Goal: Task Accomplishment & Management: Use online tool/utility

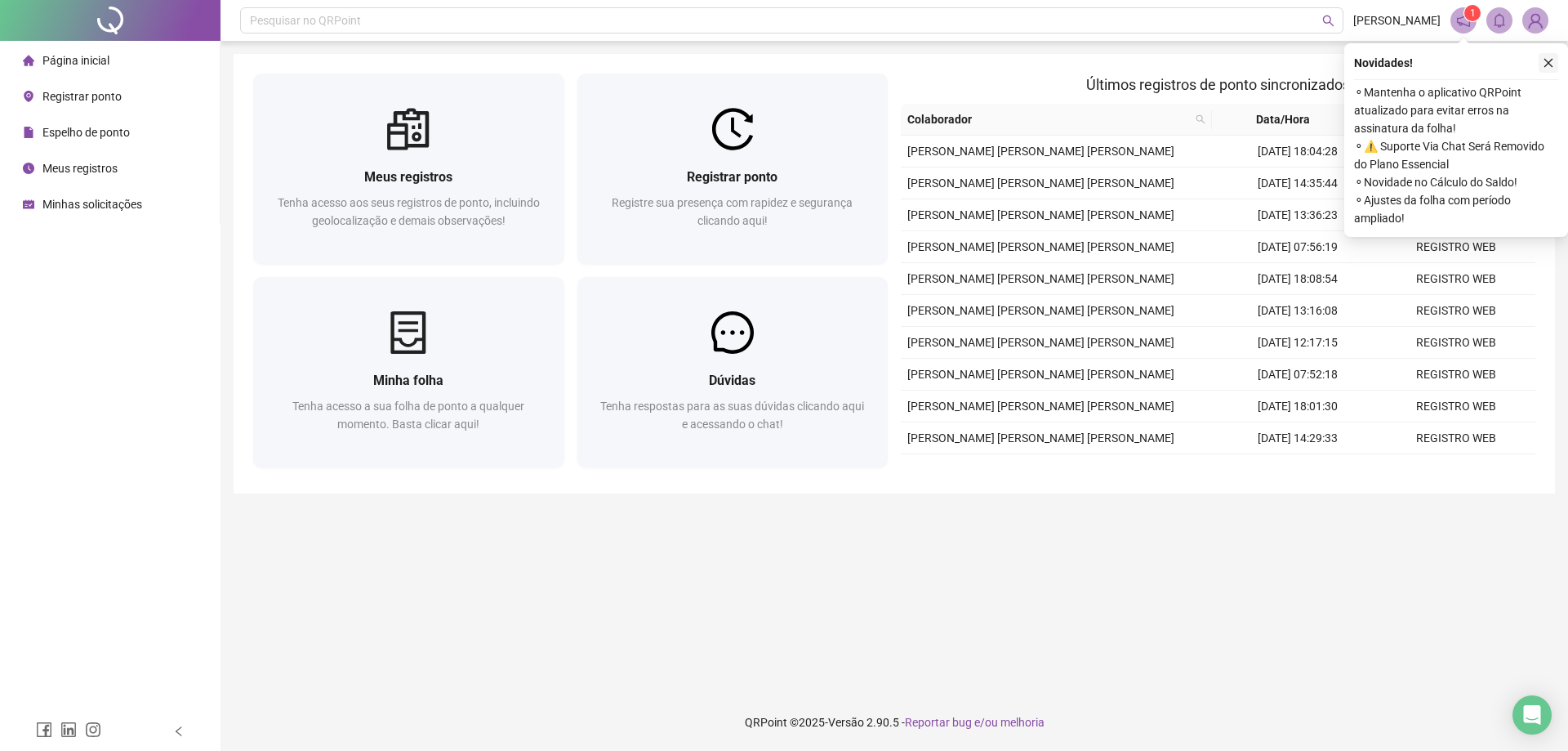
click at [1555, 67] on button "button" at bounding box center [1548, 63] width 20 height 20
click at [1548, 64] on icon "close" at bounding box center [1548, 62] width 12 height 12
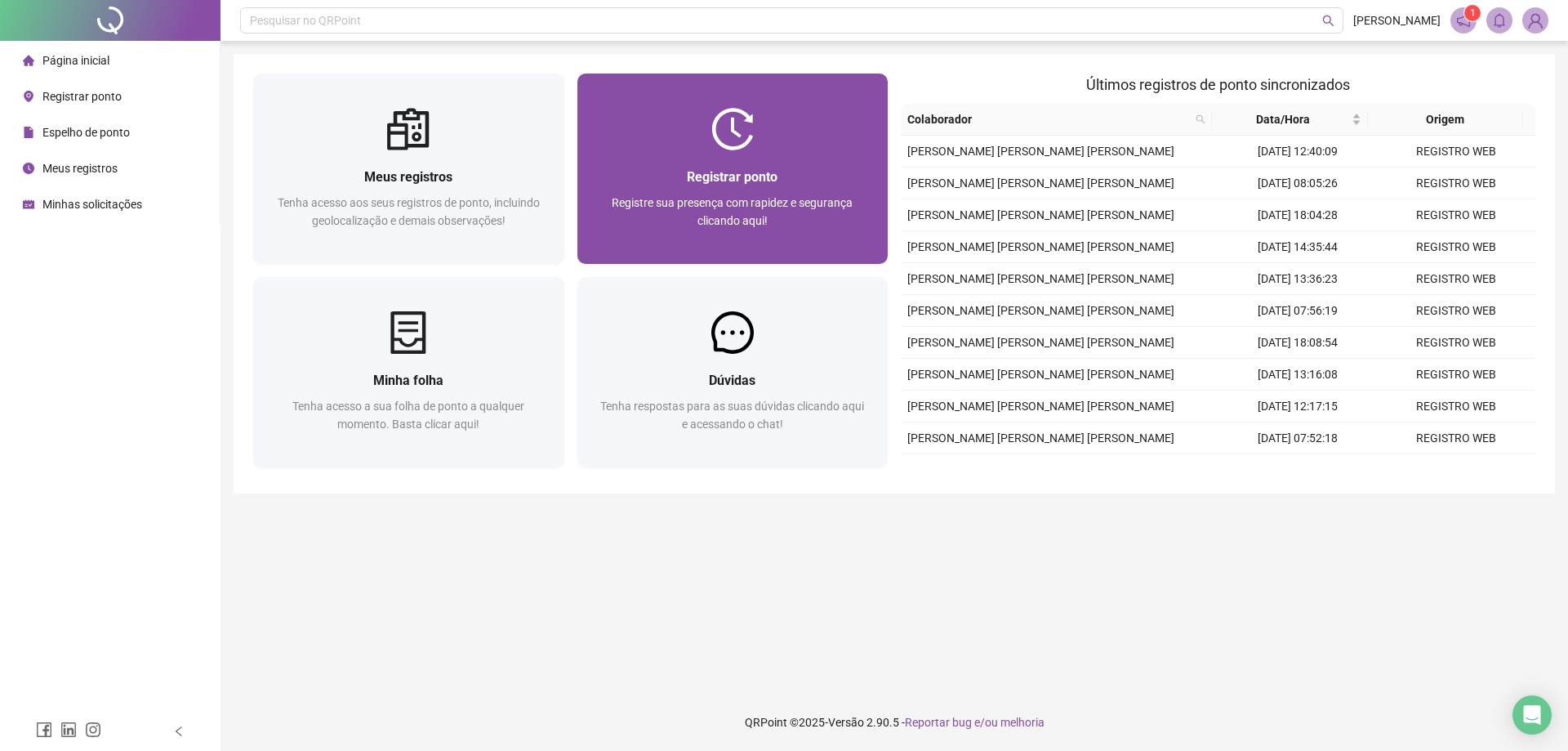
click at [667, 136] on div at bounding box center [732, 129] width 311 height 43
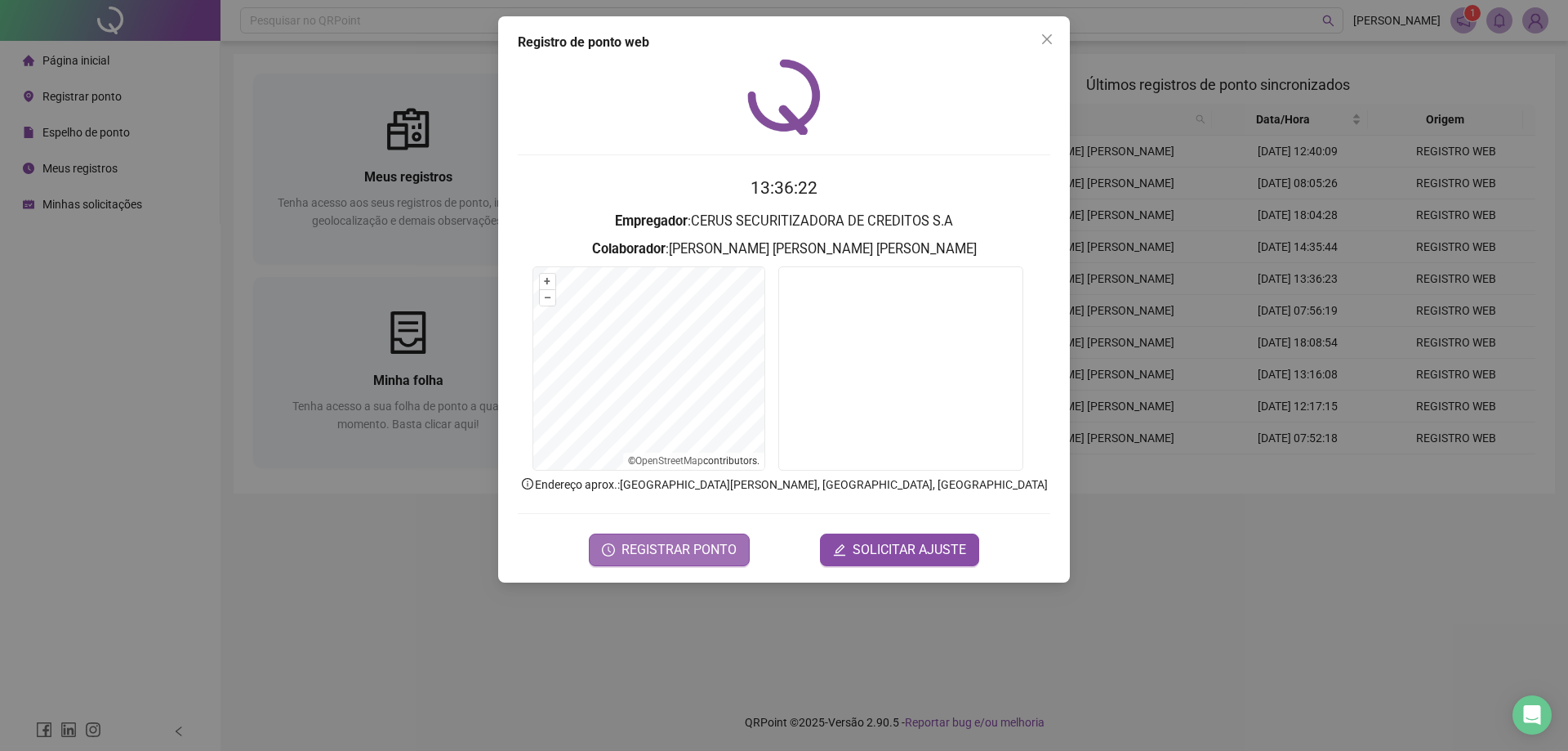
click at [715, 549] on span "REGISTRAR PONTO" at bounding box center [678, 550] width 115 height 20
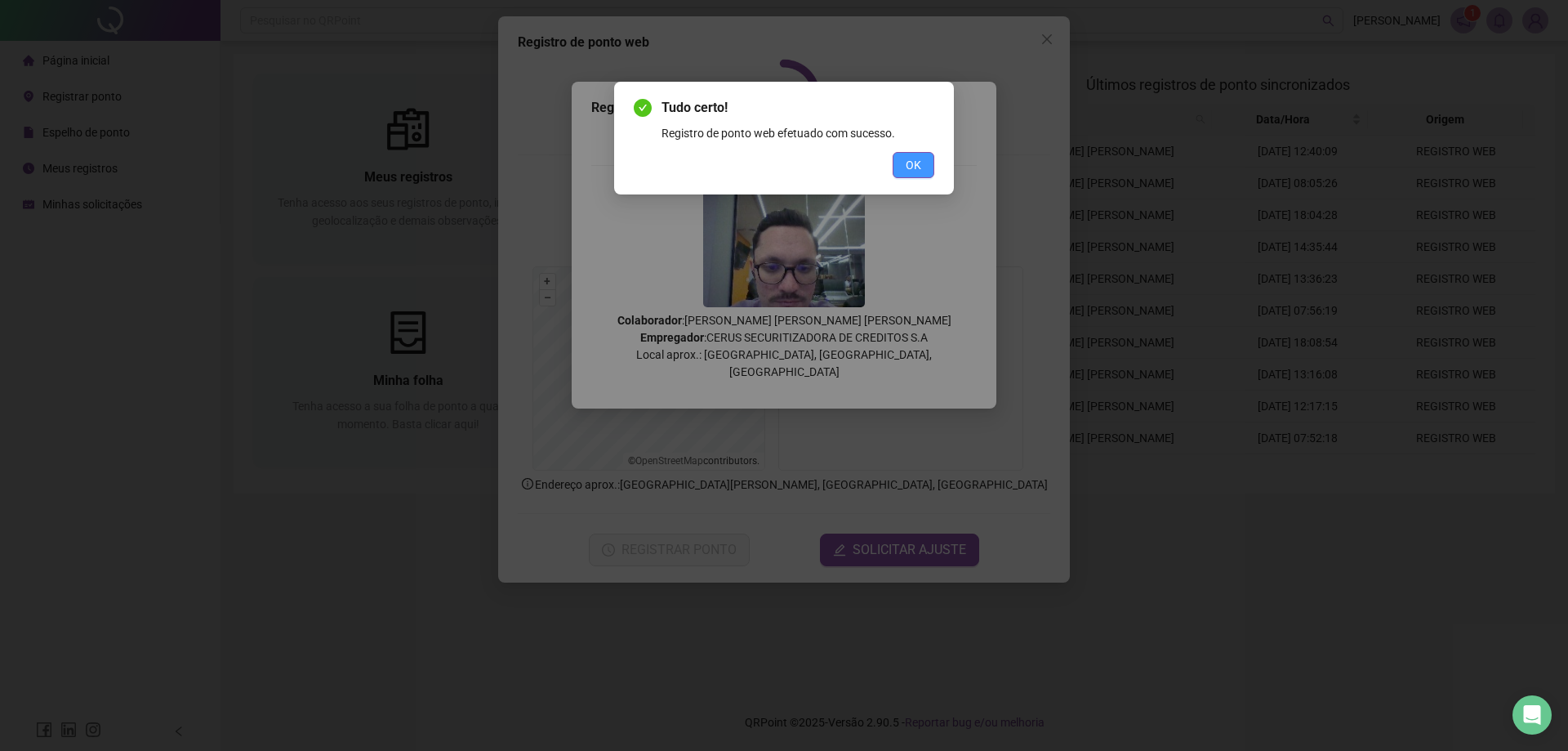
click at [893, 167] on button "OK" at bounding box center [913, 165] width 42 height 26
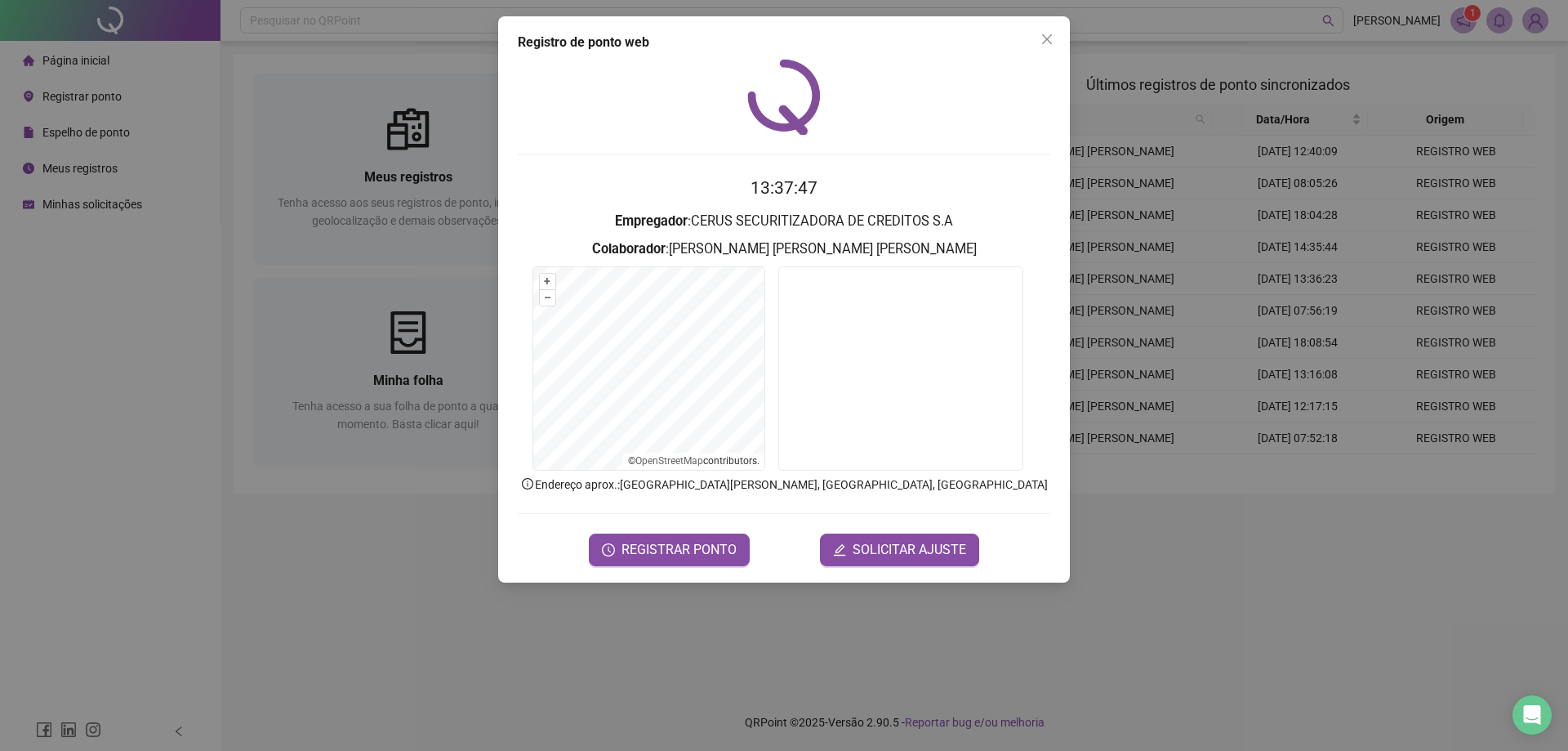
drag, startPoint x: 1046, startPoint y: 36, endPoint x: 1033, endPoint y: 41, distance: 13.9
click at [1047, 36] on icon "close" at bounding box center [1047, 39] width 13 height 13
